Goal: Task Accomplishment & Management: Manage account settings

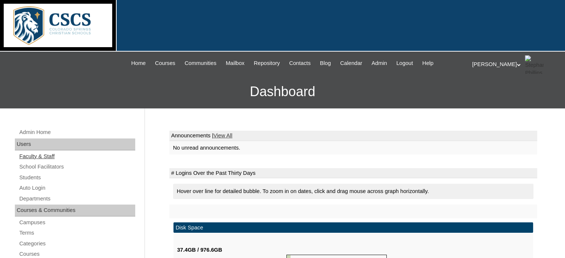
click at [45, 153] on link "Faculty & Staff" at bounding box center [77, 156] width 117 height 9
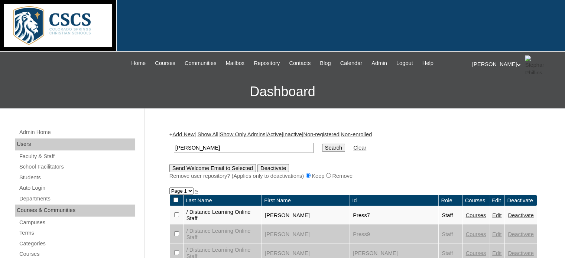
type input "salas"
click at [322, 144] on input "Search" at bounding box center [333, 148] width 23 height 8
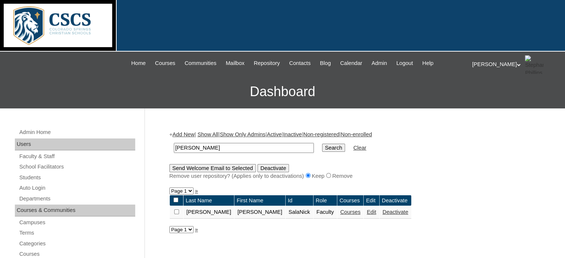
click at [367, 212] on link "Edit" at bounding box center [371, 212] width 9 height 6
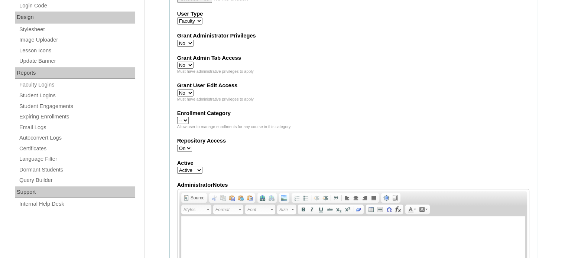
scroll to position [385, 0]
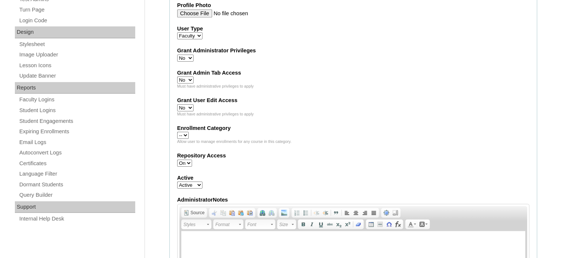
click at [189, 55] on select "Yes No" at bounding box center [185, 58] width 16 height 7
select select "1"
click at [177, 55] on select "Yes No" at bounding box center [185, 58] width 16 height 7
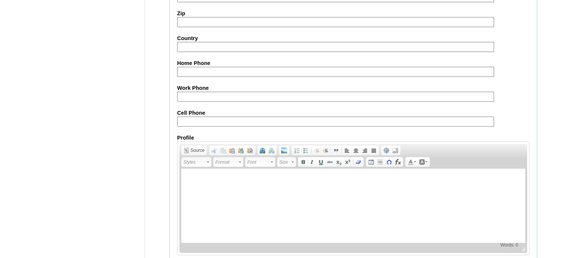
scroll to position [860, 0]
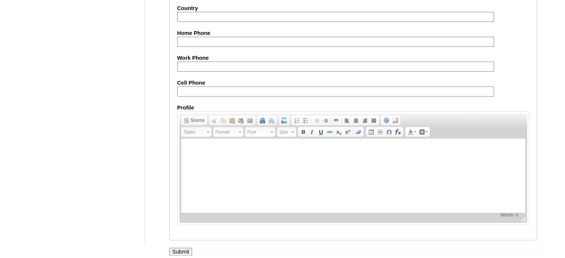
click at [180, 248] on input "Submit" at bounding box center [180, 252] width 23 height 8
